Goal: Task Accomplishment & Management: Complete application form

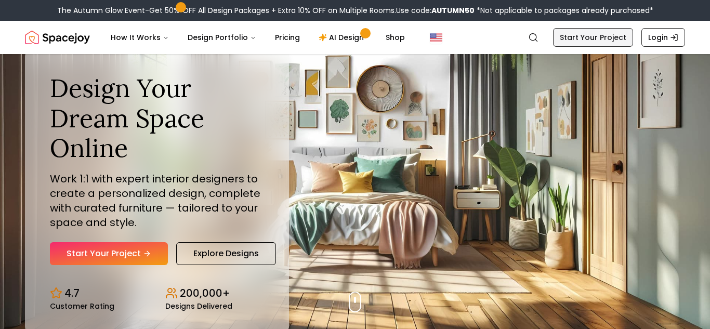
click at [603, 37] on link "Start Your Project" at bounding box center [593, 37] width 80 height 19
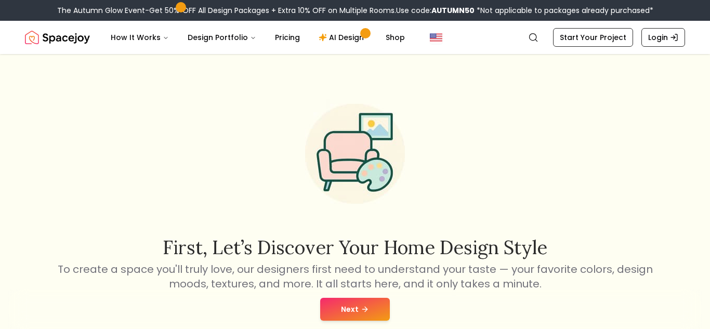
click at [377, 304] on button "Next" at bounding box center [355, 309] width 70 height 23
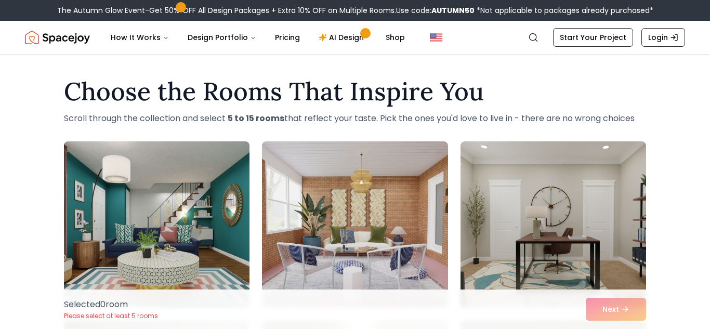
click at [187, 216] on img at bounding box center [156, 224] width 195 height 175
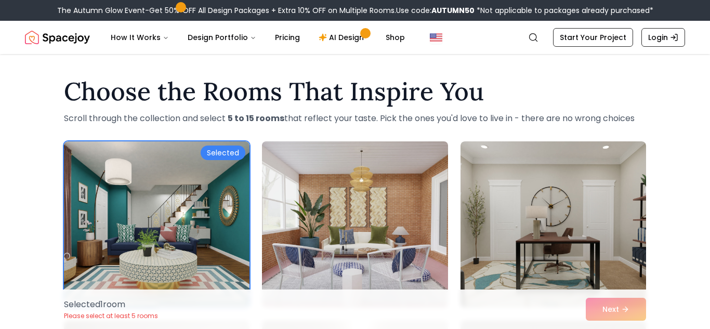
click at [329, 241] on img at bounding box center [354, 224] width 195 height 175
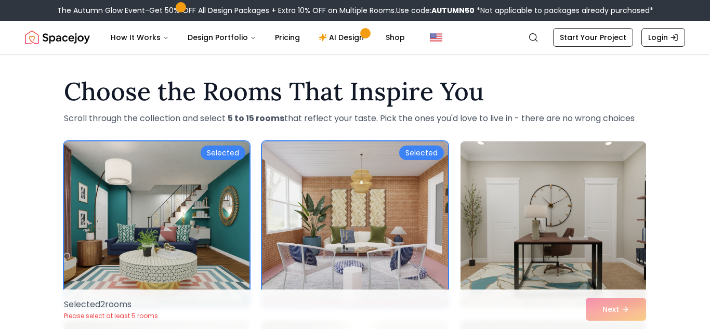
click at [588, 243] on img at bounding box center [553, 224] width 195 height 175
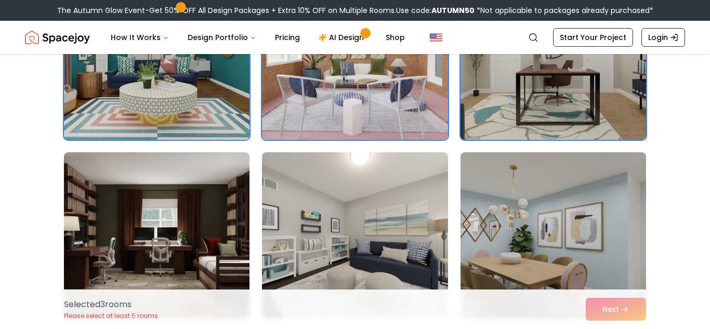
scroll to position [187, 0]
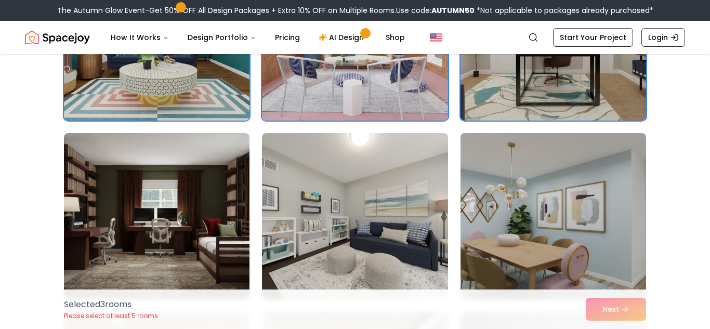
click at [501, 243] on img at bounding box center [553, 216] width 195 height 175
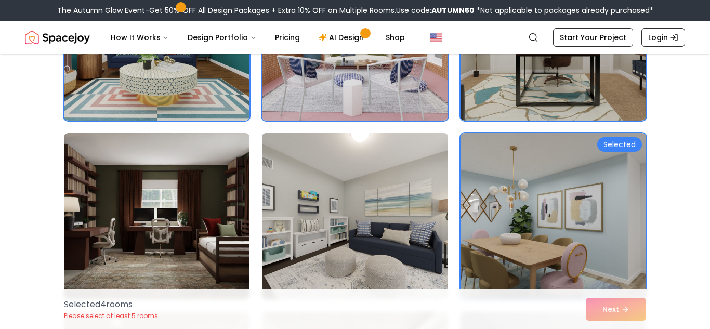
click at [378, 198] on img at bounding box center [354, 216] width 195 height 175
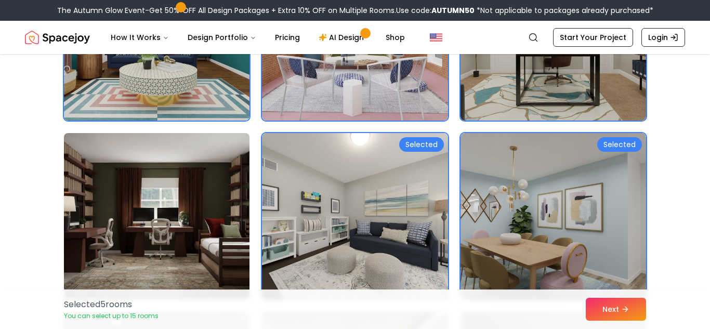
click at [209, 207] on img at bounding box center [156, 216] width 195 height 175
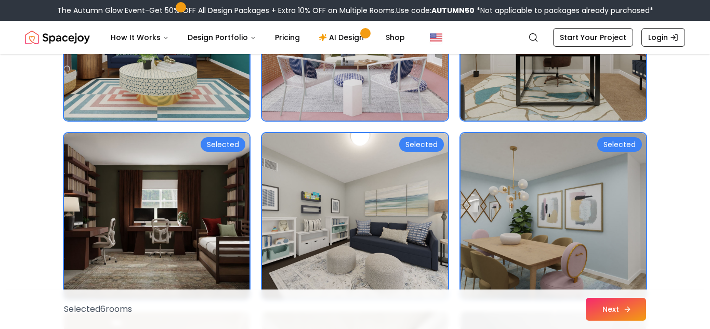
click at [623, 305] on icon at bounding box center [627, 309] width 8 height 8
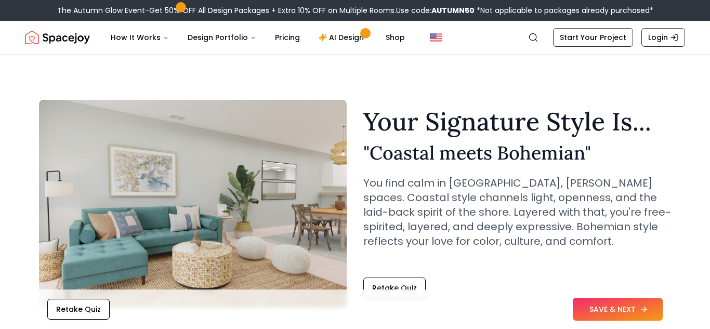
click at [616, 312] on button "SAVE & NEXT" at bounding box center [618, 309] width 90 height 23
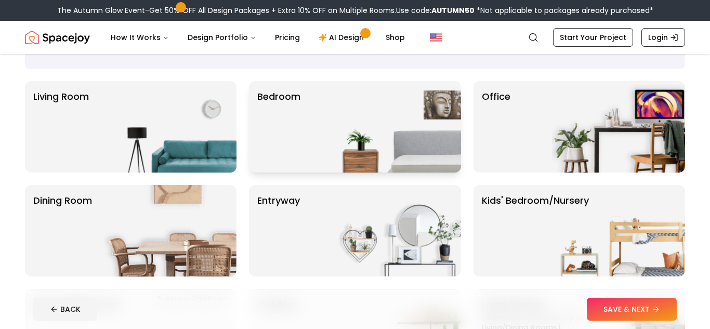
scroll to position [42, 0]
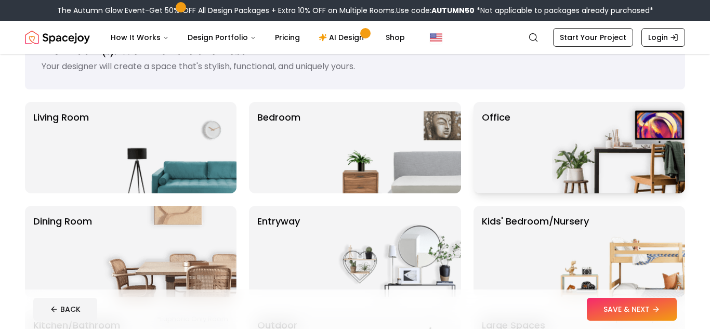
click at [595, 137] on img at bounding box center [618, 147] width 133 height 91
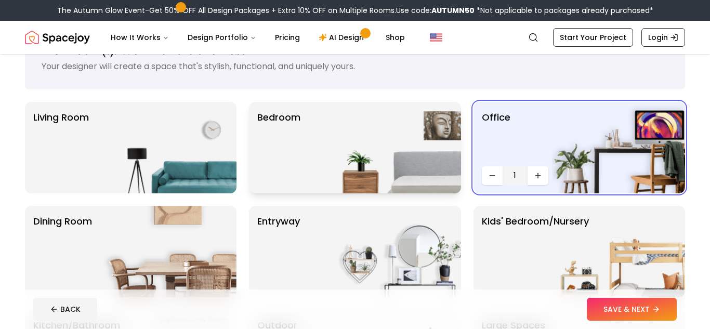
click at [450, 159] on img at bounding box center [394, 147] width 133 height 91
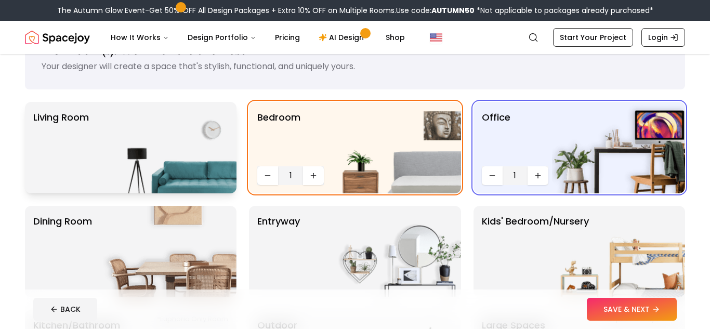
click at [179, 178] on img at bounding box center [169, 147] width 133 height 91
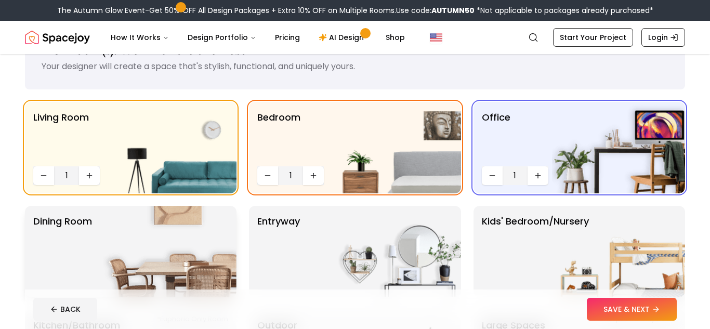
click at [196, 233] on img at bounding box center [169, 251] width 133 height 91
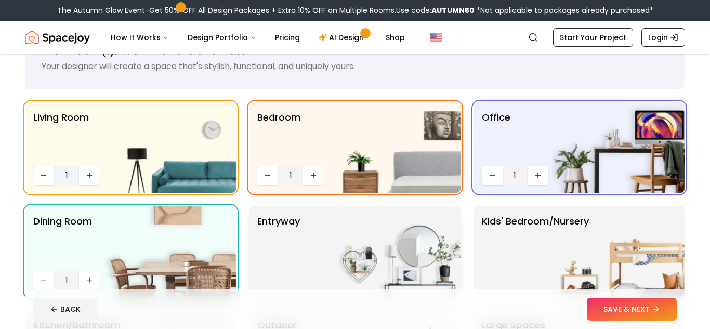
click at [300, 266] on p "entryway" at bounding box center [278, 251] width 43 height 75
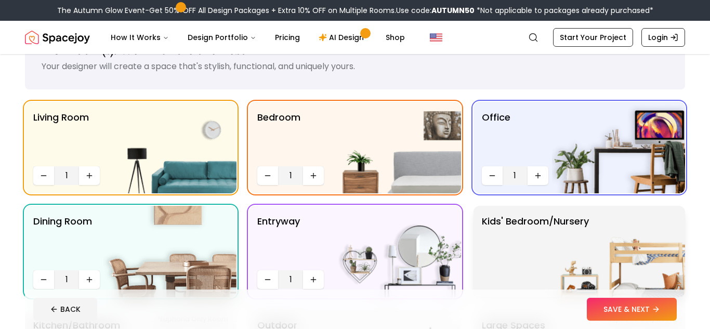
click at [537, 260] on p "Kids' Bedroom/Nursery" at bounding box center [535, 251] width 107 height 75
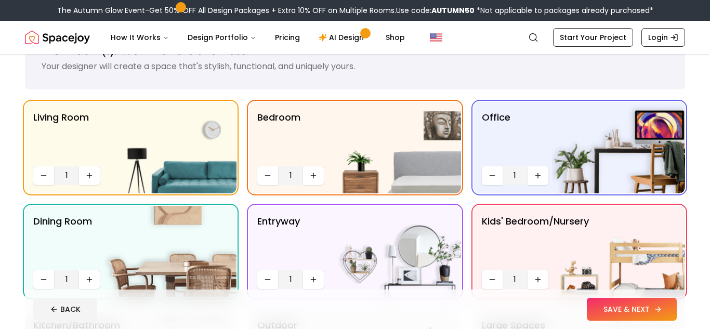
click at [609, 316] on button "SAVE & NEXT" at bounding box center [632, 309] width 90 height 23
